Goal: Task Accomplishment & Management: Use online tool/utility

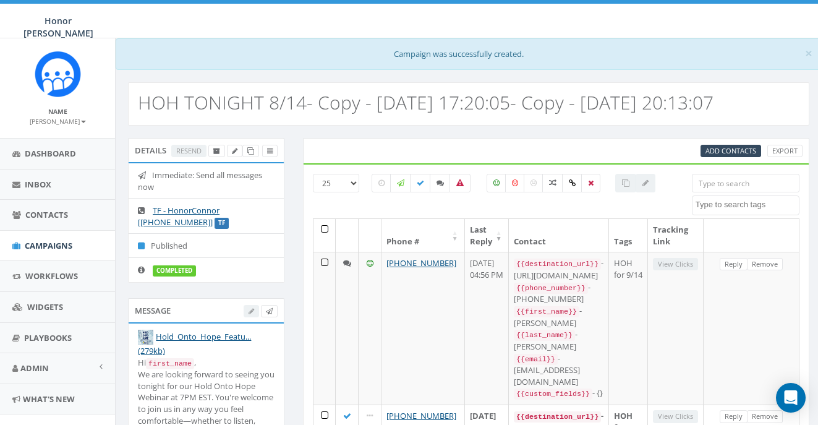
select select
click at [51, 240] on span "Campaigns" at bounding box center [49, 245] width 48 height 11
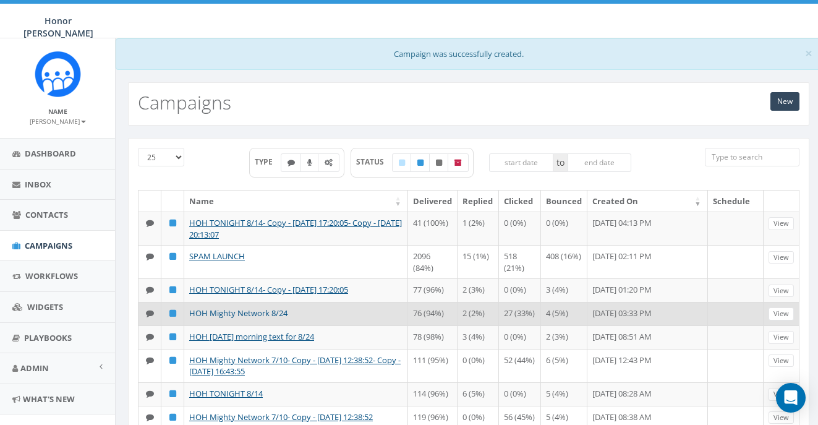
click at [243, 311] on link "HOH Mighty Network 8/24" at bounding box center [238, 312] width 98 height 11
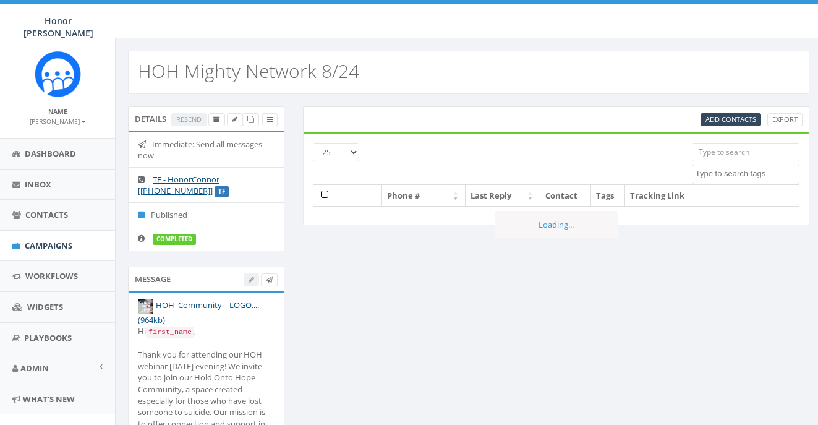
select select
click at [251, 118] on icon at bounding box center [250, 119] width 7 height 7
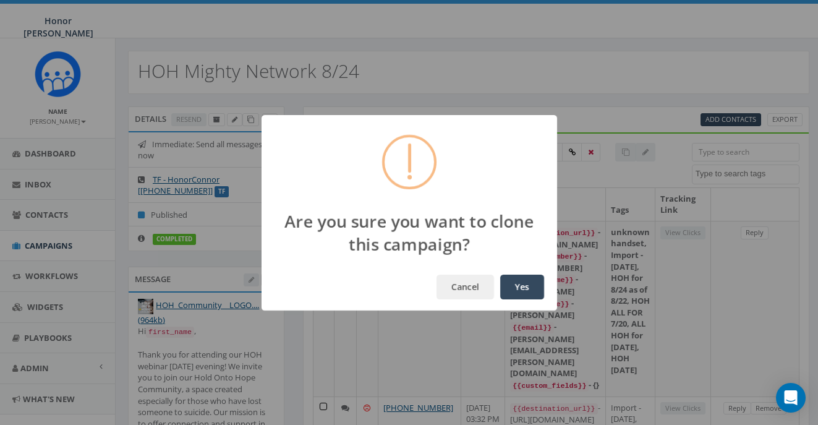
click at [524, 289] on button "Yes" at bounding box center [522, 286] width 44 height 25
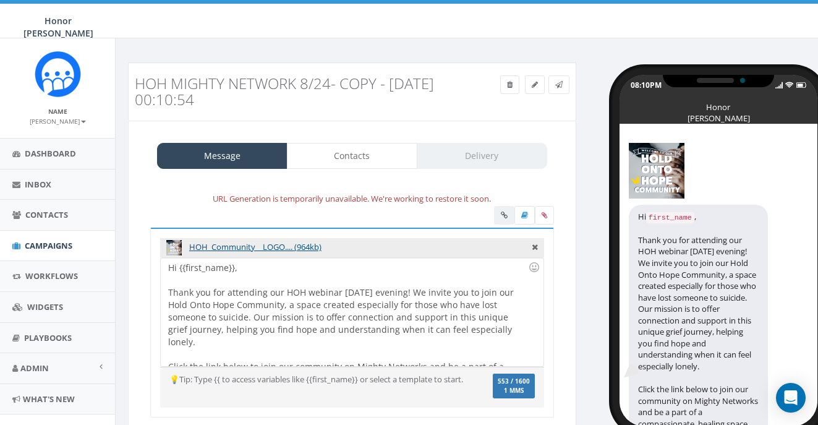
click at [368, 300] on div "Hi {{first_name}}, Thank you for attending our HOH webinar yesterday evening! W…" at bounding box center [352, 312] width 382 height 108
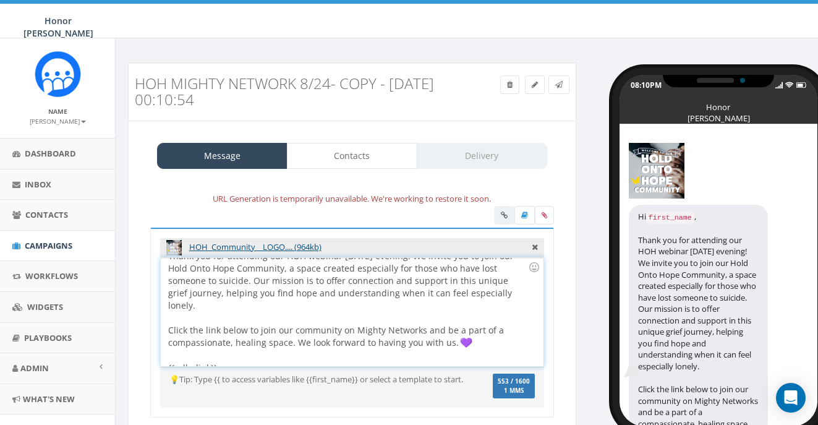
scroll to position [36, 0]
click at [282, 350] on div at bounding box center [348, 356] width 360 height 12
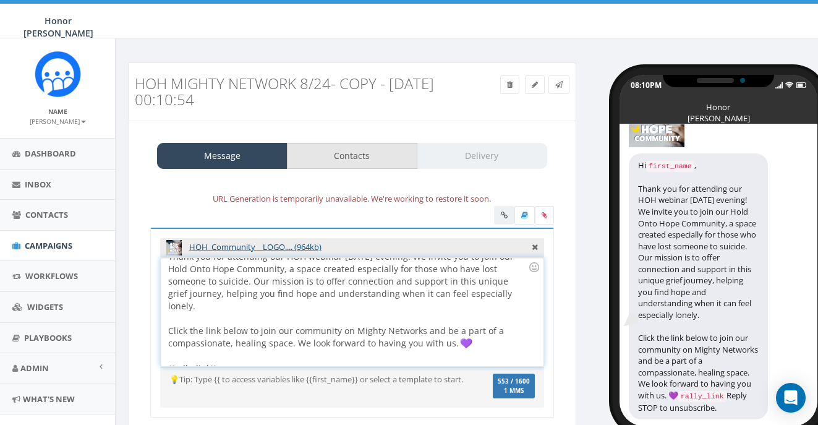
click at [387, 148] on link "Contacts" at bounding box center [352, 156] width 130 height 26
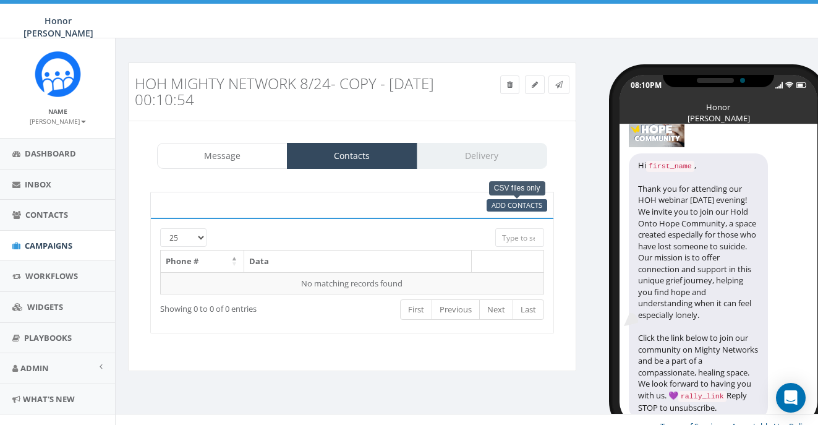
click at [528, 200] on span "Add Contacts" at bounding box center [516, 204] width 51 height 9
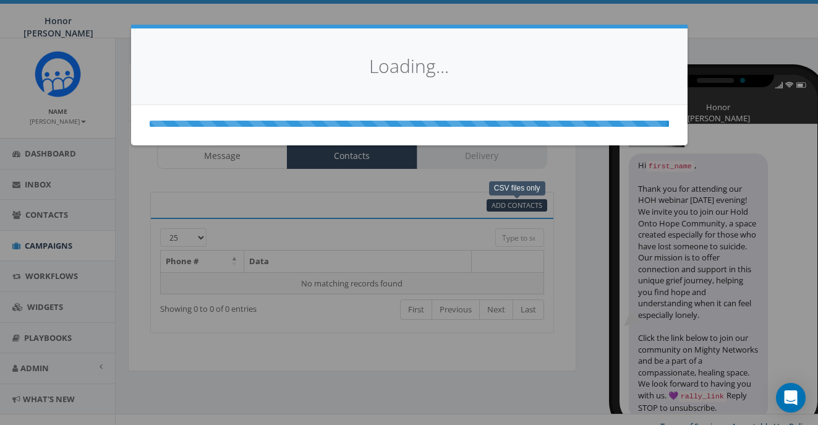
select select
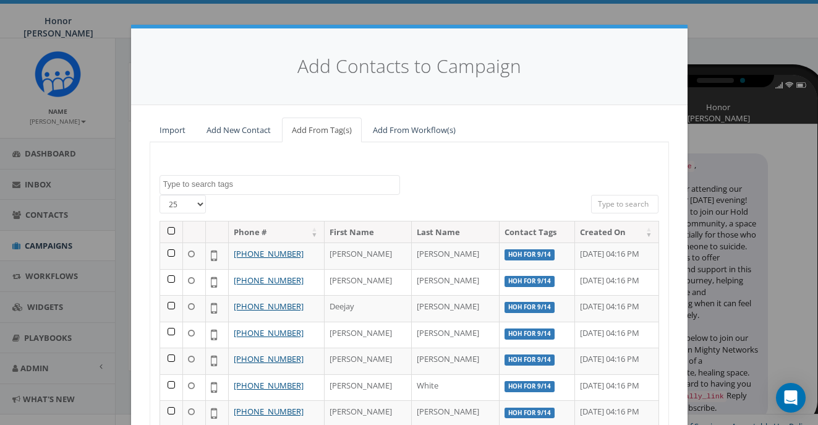
click at [204, 179] on textarea "Search" at bounding box center [281, 184] width 236 height 11
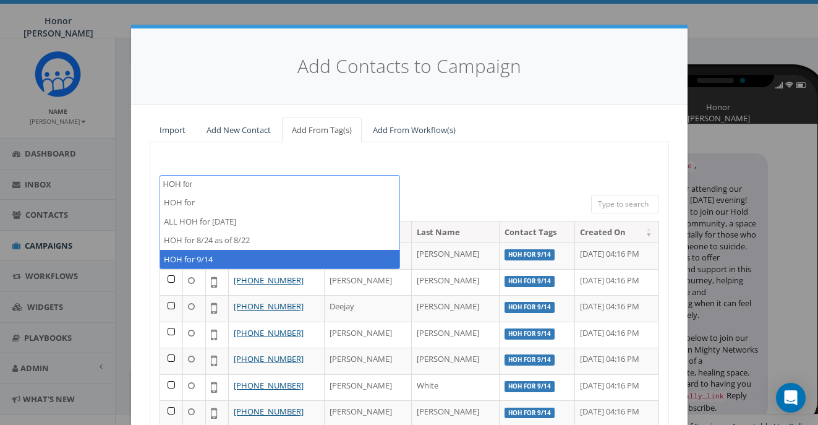
type textarea "HOH for"
select select "HOH for 9/14"
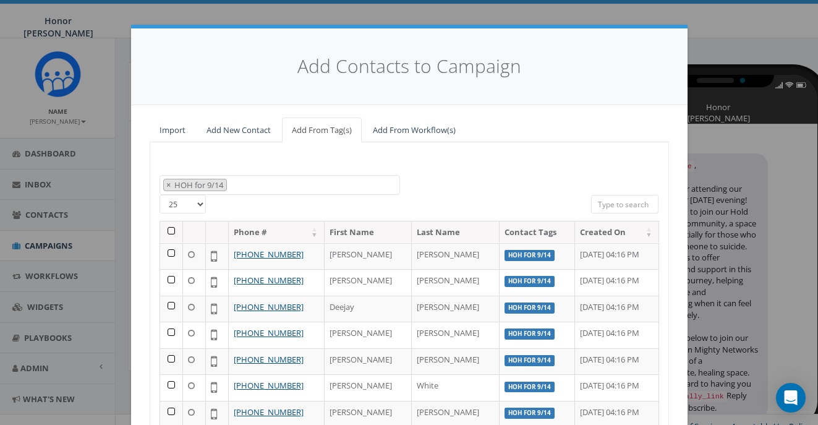
click at [169, 222] on th at bounding box center [171, 232] width 23 height 22
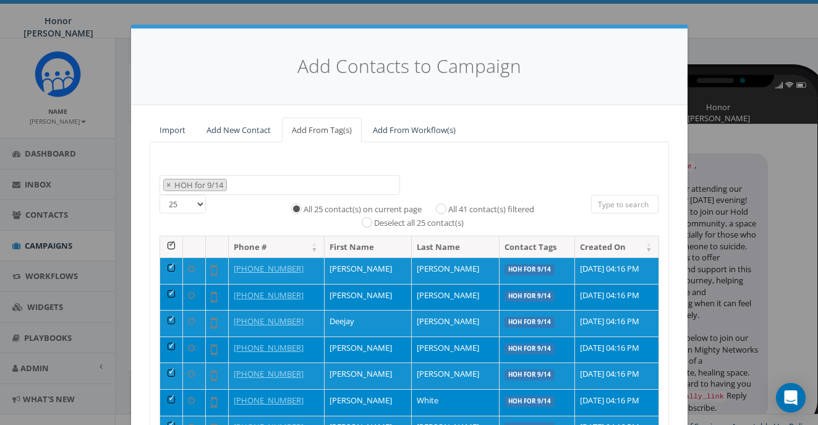
click at [442, 206] on input "All 41 contact(s) filtered" at bounding box center [444, 207] width 8 height 8
radio input "true"
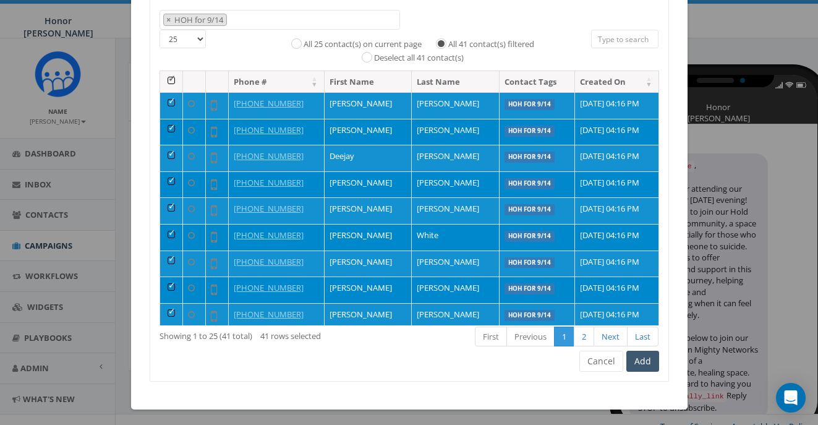
scroll to position [164, 0]
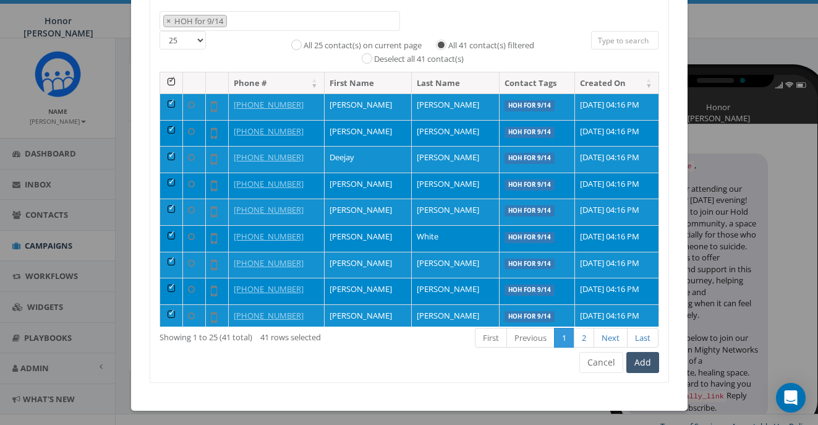
click at [641, 357] on button "Add" at bounding box center [642, 362] width 33 height 21
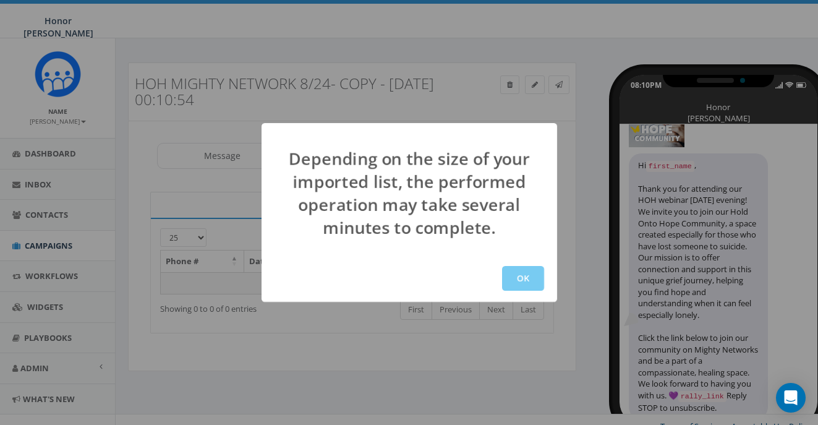
click at [535, 280] on button "OK" at bounding box center [523, 278] width 42 height 25
